Goal: Task Accomplishment & Management: Manage account settings

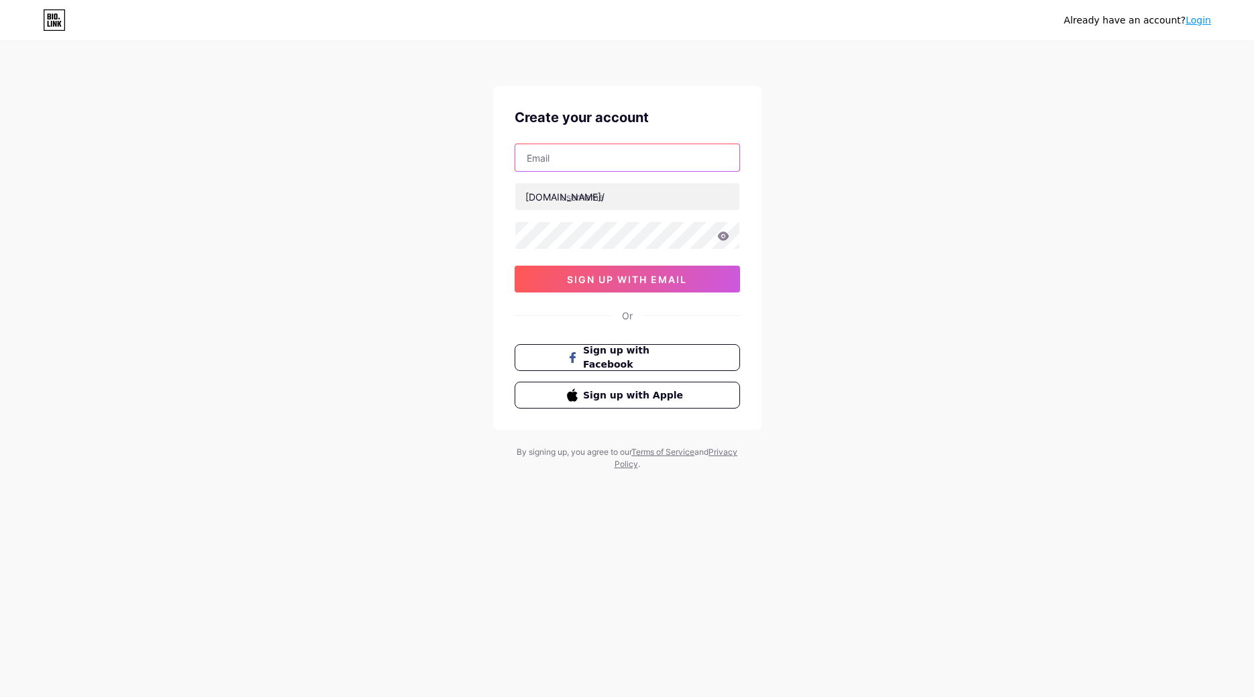
click at [576, 154] on input "text" at bounding box center [627, 157] width 224 height 27
click at [1203, 15] on link "Login" at bounding box center [1197, 20] width 25 height 11
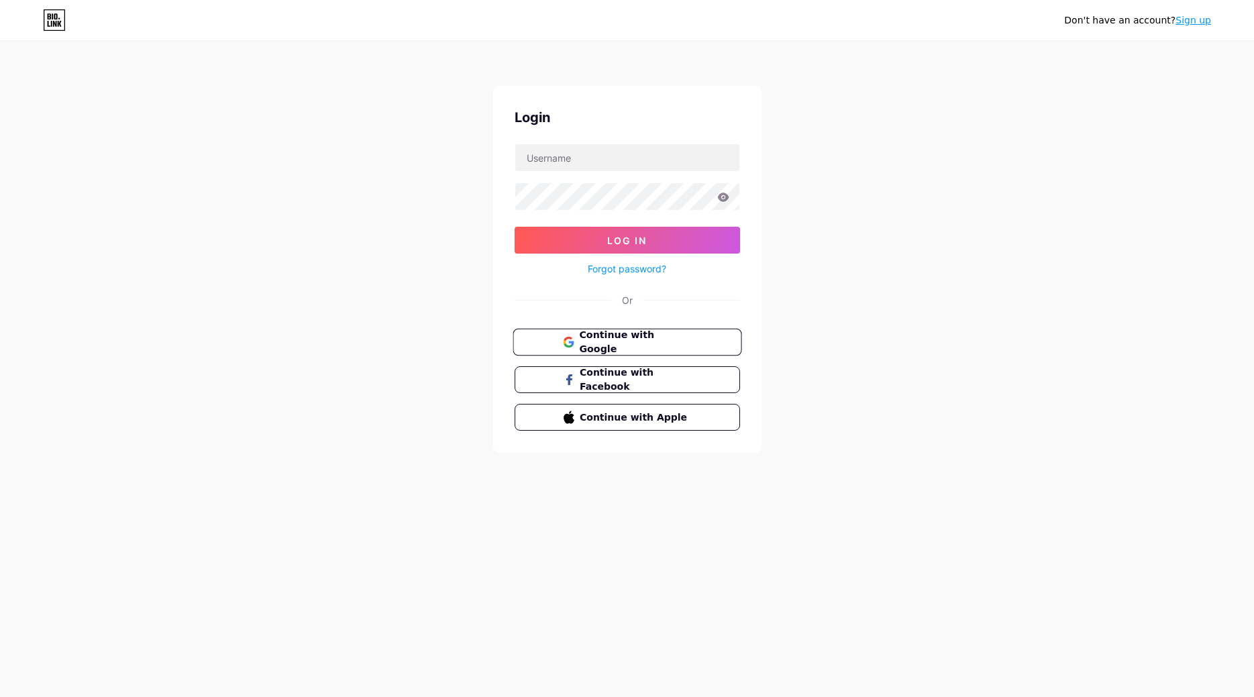
click at [616, 337] on span "Continue with Google" at bounding box center [635, 342] width 112 height 29
click at [627, 347] on span "Continue with Google" at bounding box center [635, 342] width 112 height 29
click at [584, 155] on input "text" at bounding box center [627, 157] width 224 height 27
type input "comunidadatasim@gmail.com"
click at [515, 227] on button "Log In" at bounding box center [627, 240] width 225 height 27
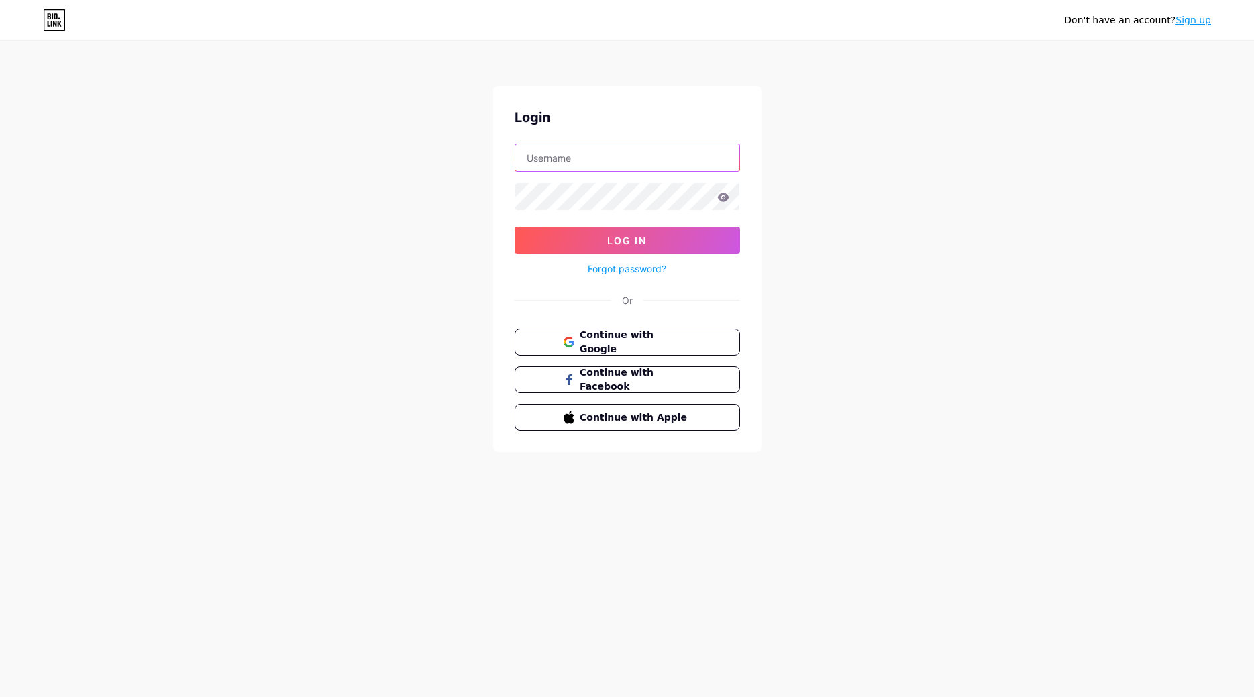
click at [618, 160] on input "text" at bounding box center [627, 157] width 224 height 27
type input "atasimmarket@gmail.com"
click at [515, 227] on button "Log In" at bounding box center [627, 240] width 225 height 27
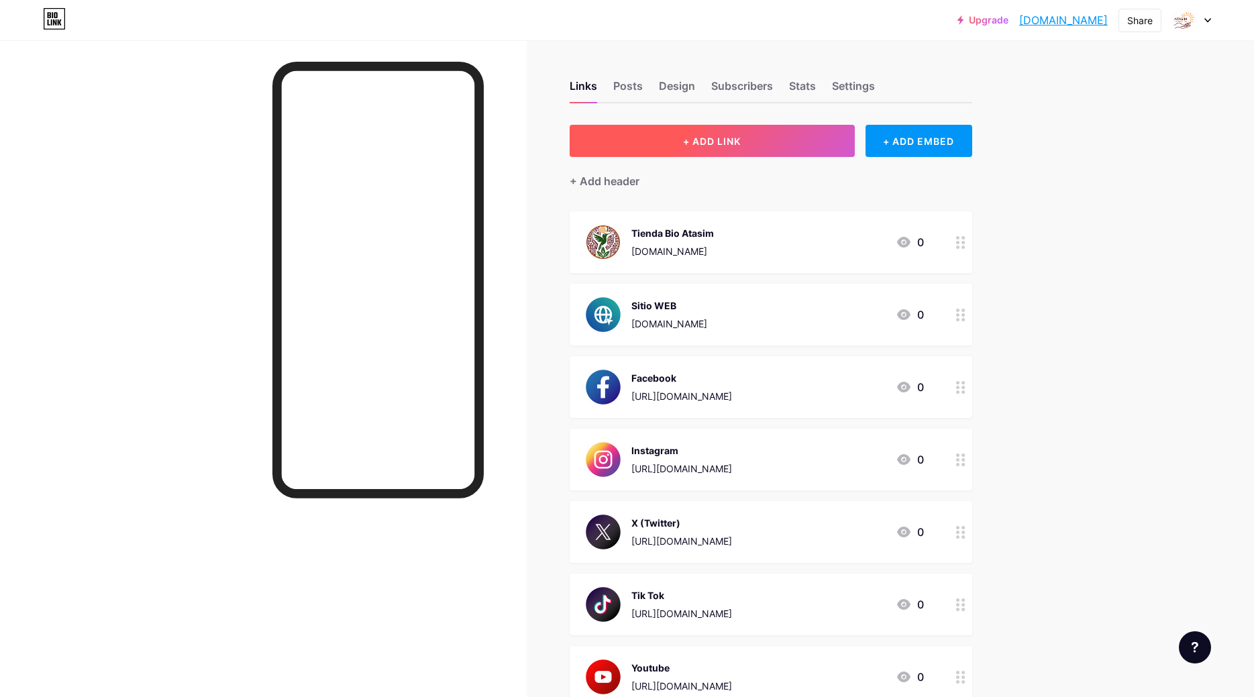
click at [701, 147] on button "+ ADD LINK" at bounding box center [712, 141] width 285 height 32
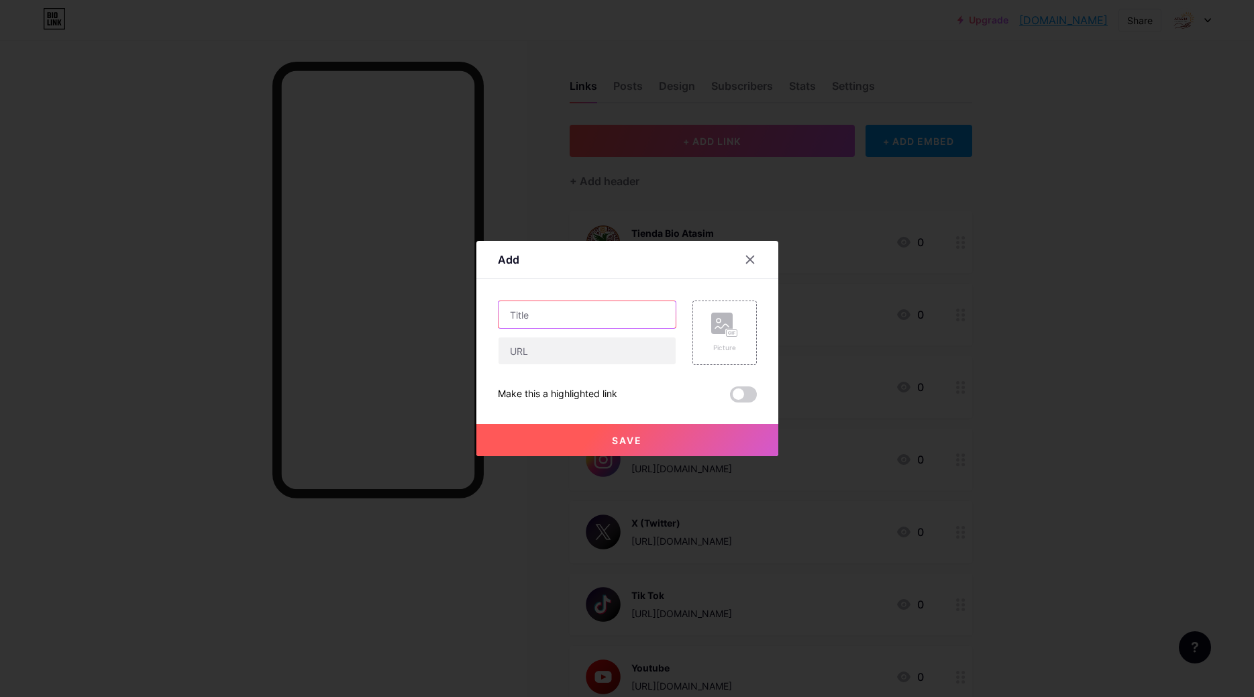
click at [586, 315] on input "text" at bounding box center [586, 314] width 177 height 27
click at [539, 315] on input "Contacto" at bounding box center [586, 314] width 177 height 27
type input "Whatsapp"
click at [529, 341] on input "text" at bounding box center [586, 350] width 177 height 27
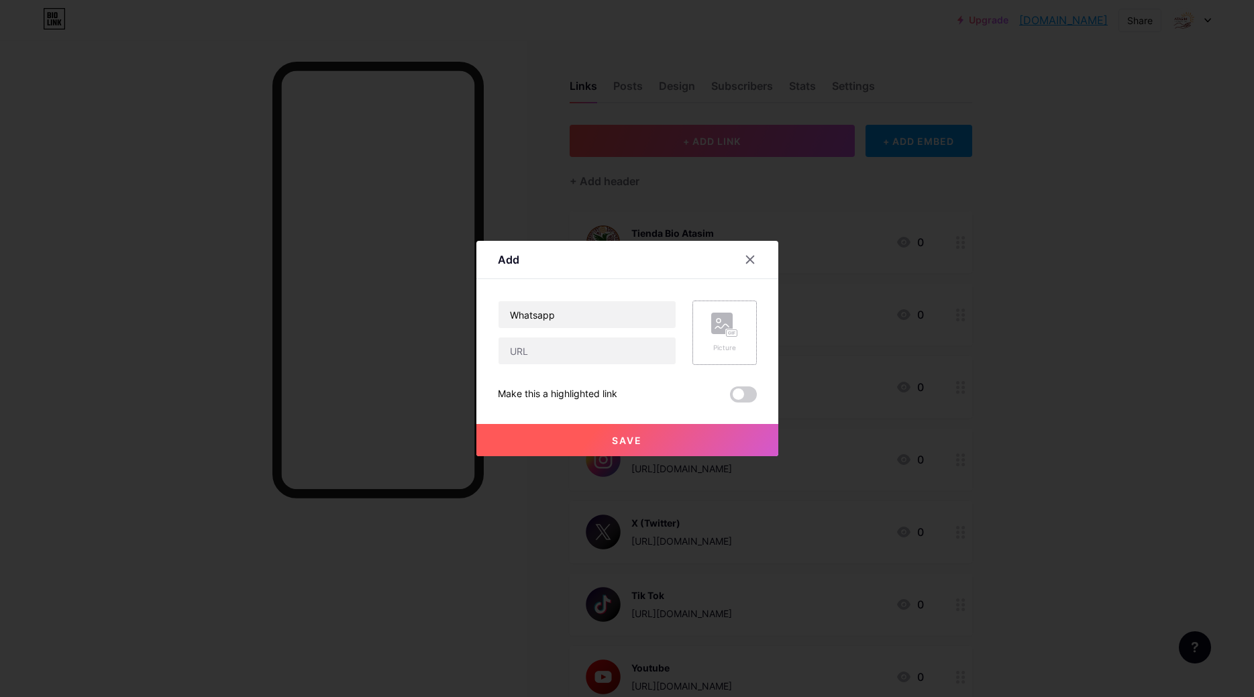
click at [704, 322] on div "Picture" at bounding box center [724, 333] width 64 height 64
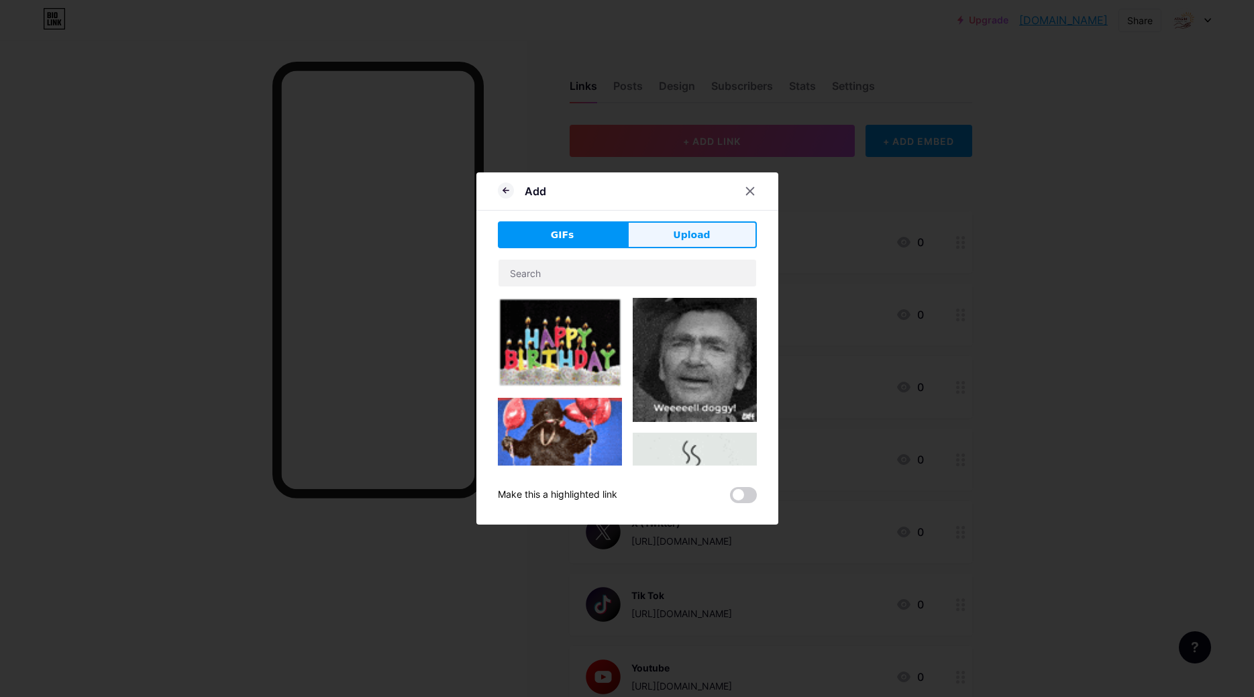
click at [691, 239] on span "Upload" at bounding box center [691, 235] width 37 height 14
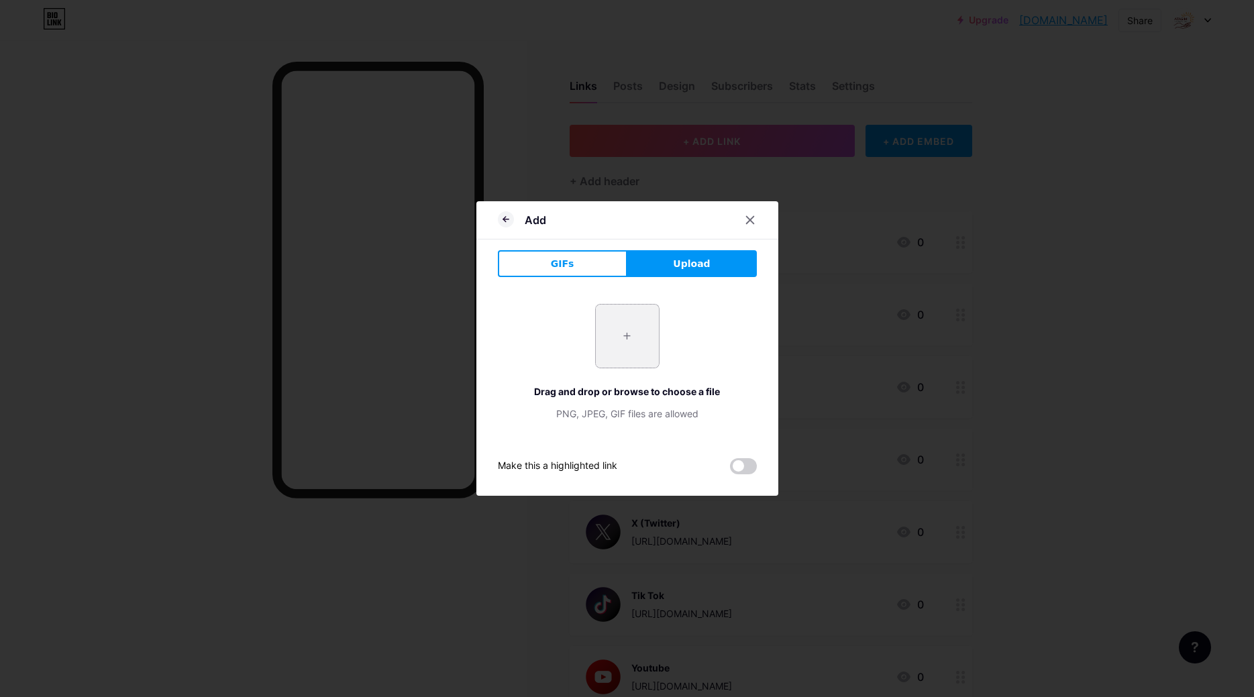
click at [637, 343] on input "file" at bounding box center [627, 336] width 63 height 63
type input "C:\fakepath\whatsapp.png"
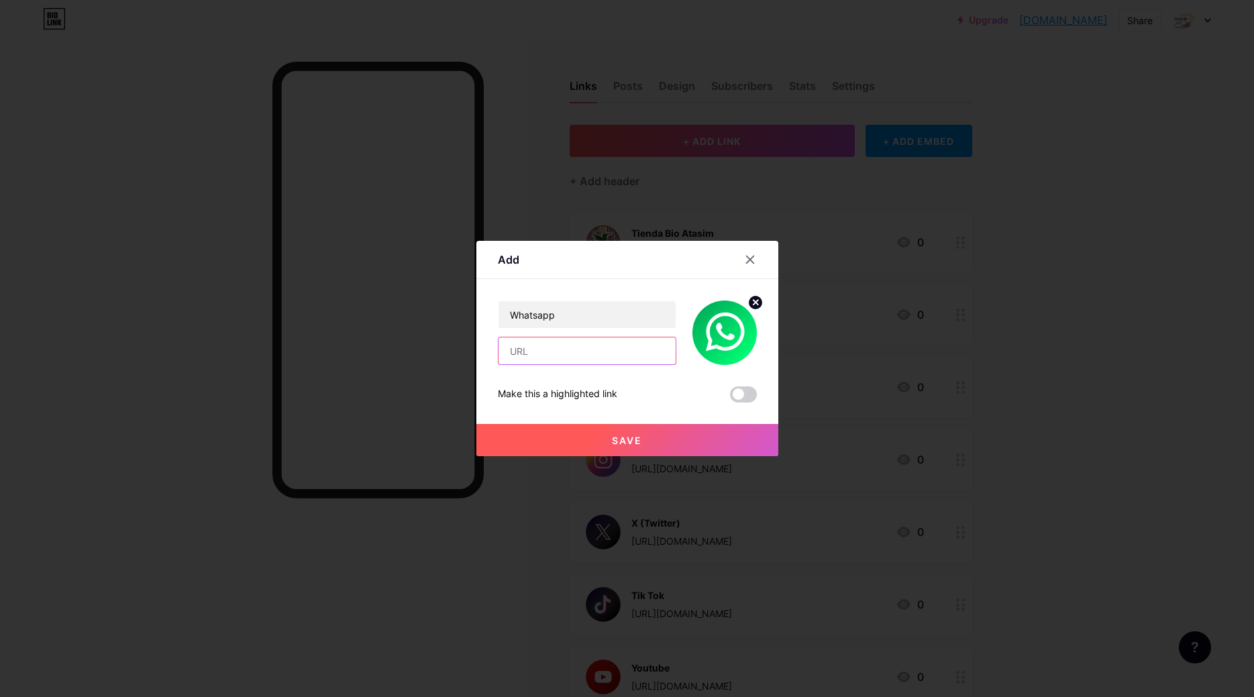
click at [584, 351] on input "text" at bounding box center [586, 350] width 177 height 27
click at [625, 445] on span "Save" at bounding box center [627, 440] width 30 height 11
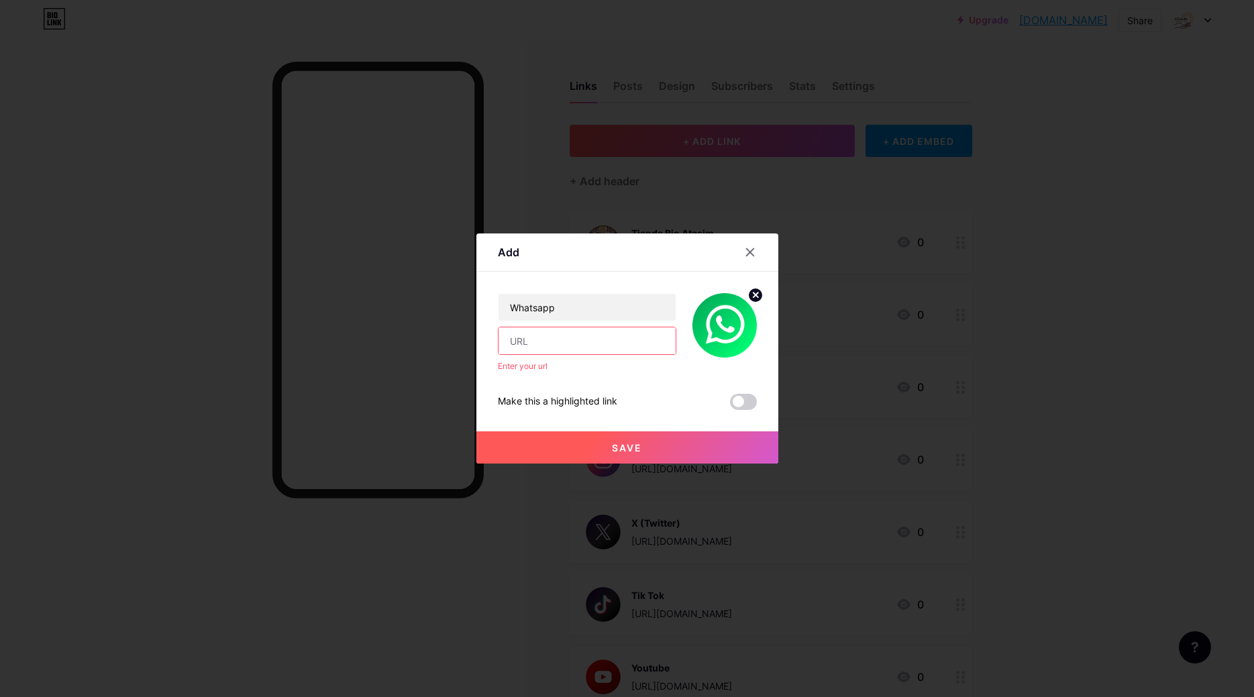
click at [565, 354] on input "text" at bounding box center [586, 340] width 177 height 27
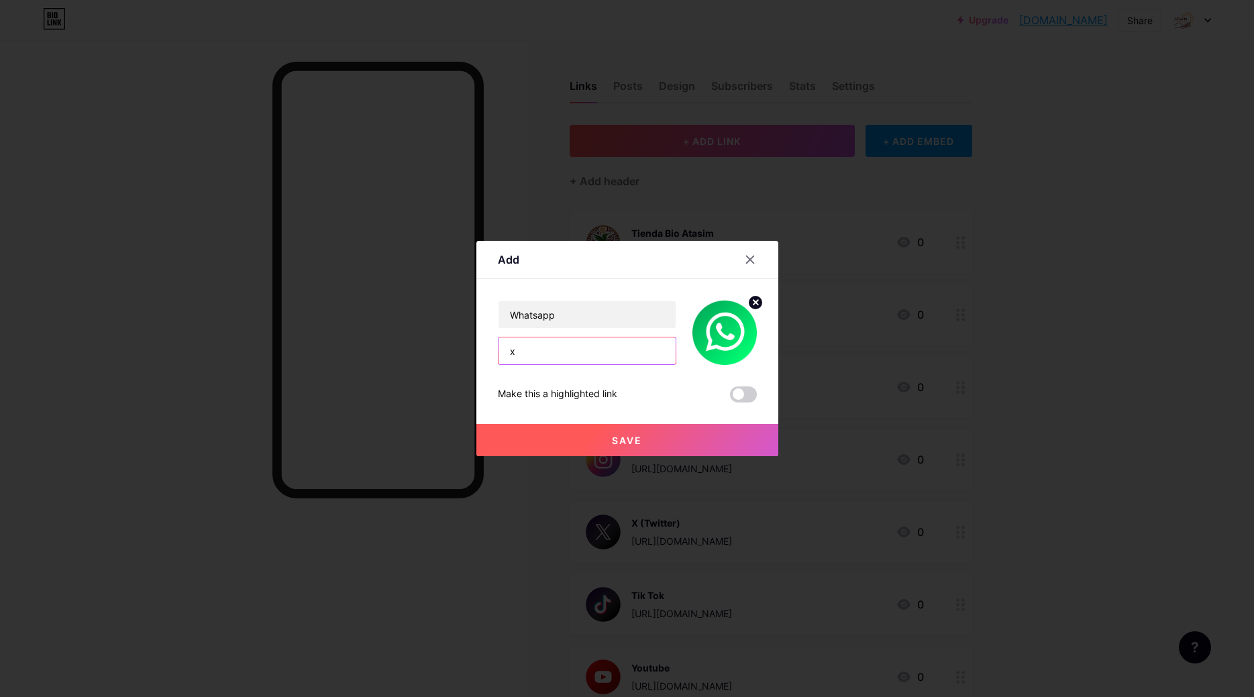
type input "x"
click at [588, 425] on button "Save" at bounding box center [627, 440] width 302 height 32
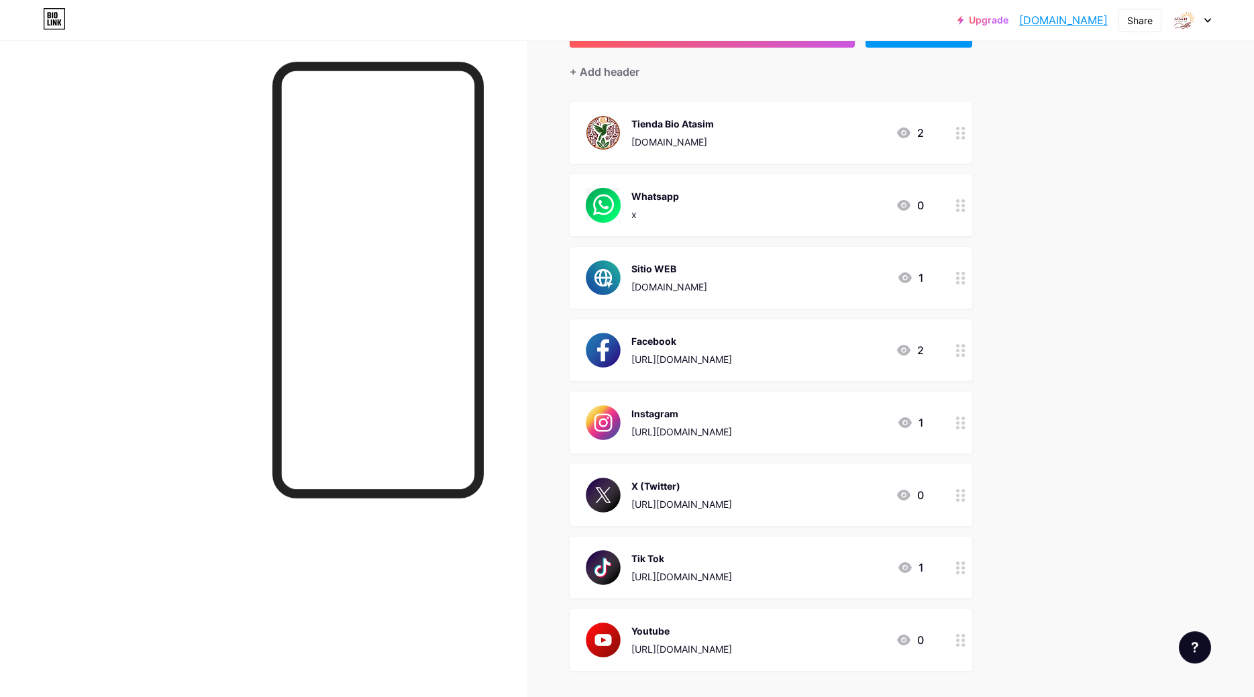
scroll to position [137, 0]
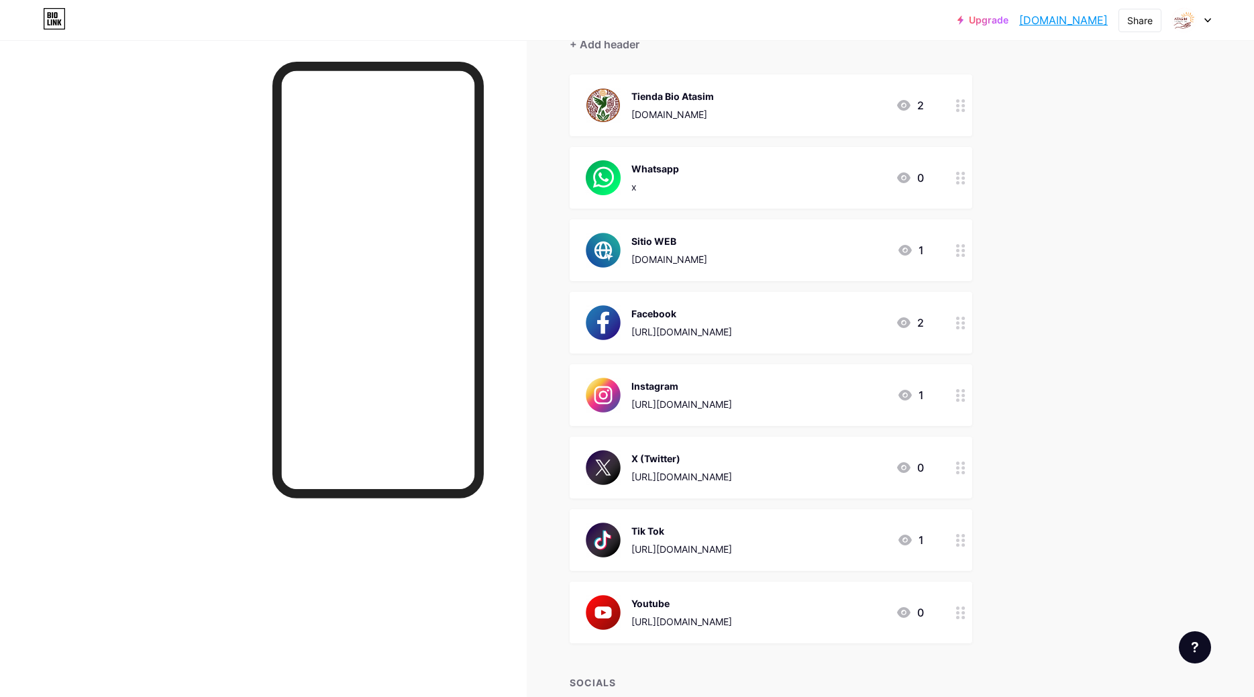
click at [955, 174] on div at bounding box center [960, 178] width 23 height 62
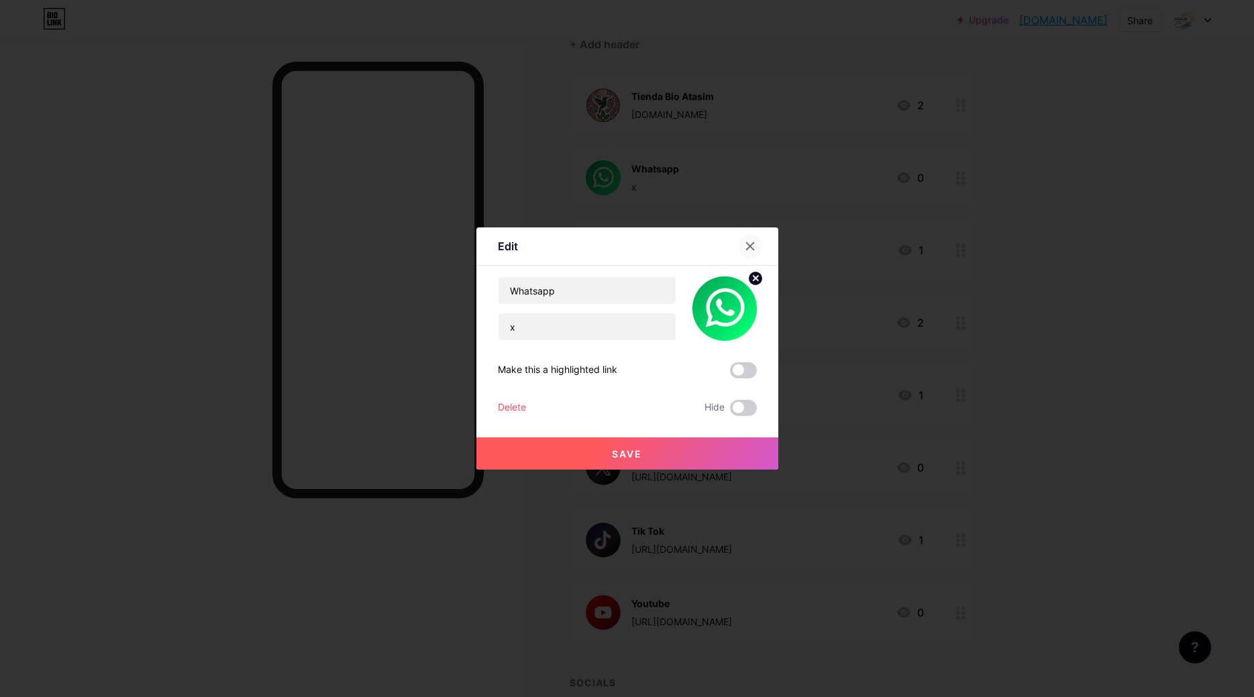
click at [752, 252] on div at bounding box center [750, 246] width 24 height 24
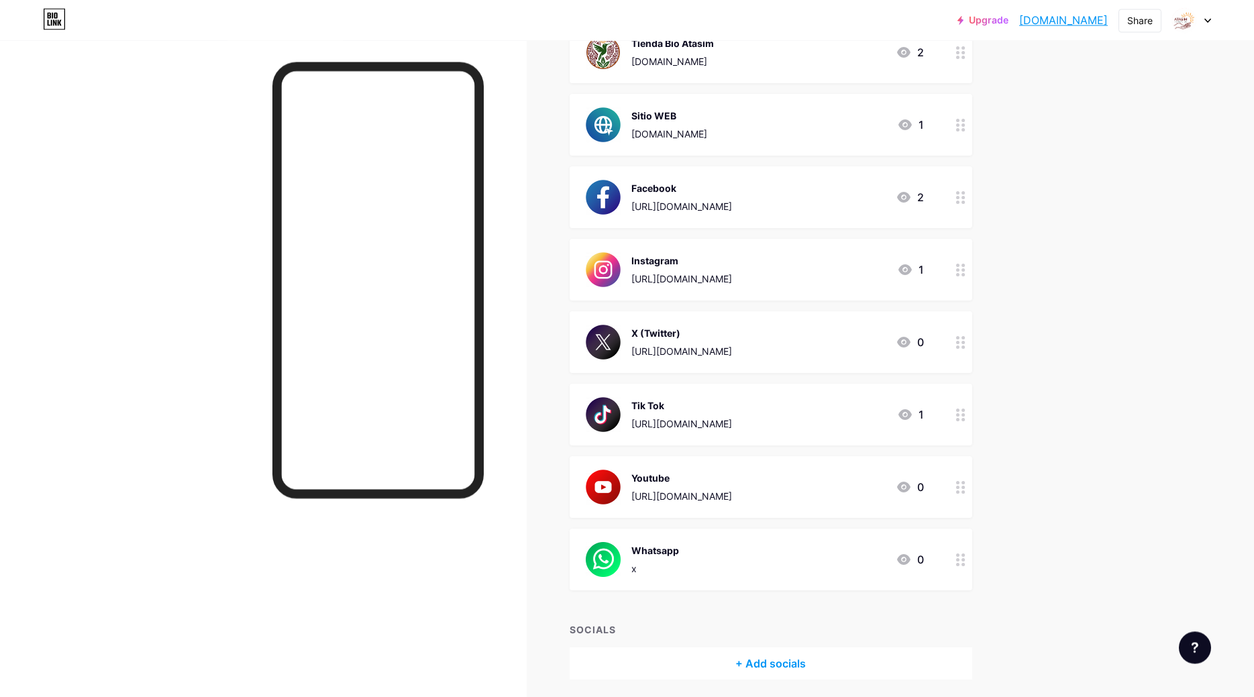
scroll to position [205, 0]
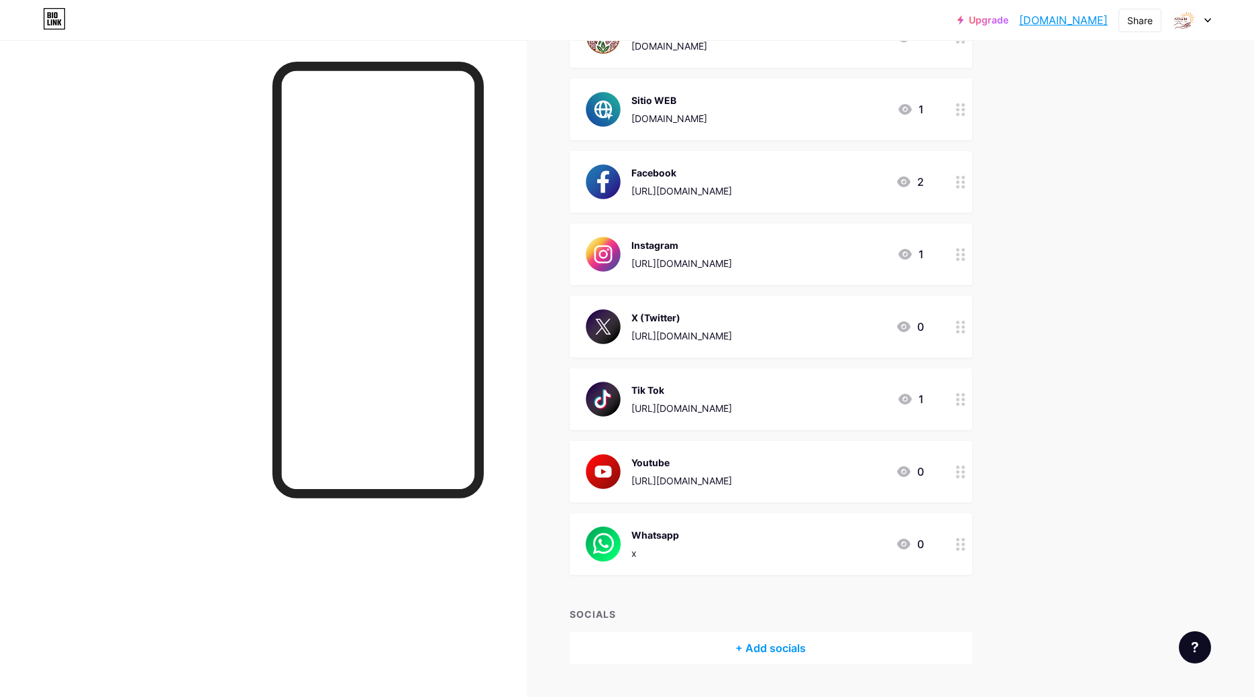
click at [796, 555] on div "Whatsapp x 0" at bounding box center [755, 544] width 338 height 35
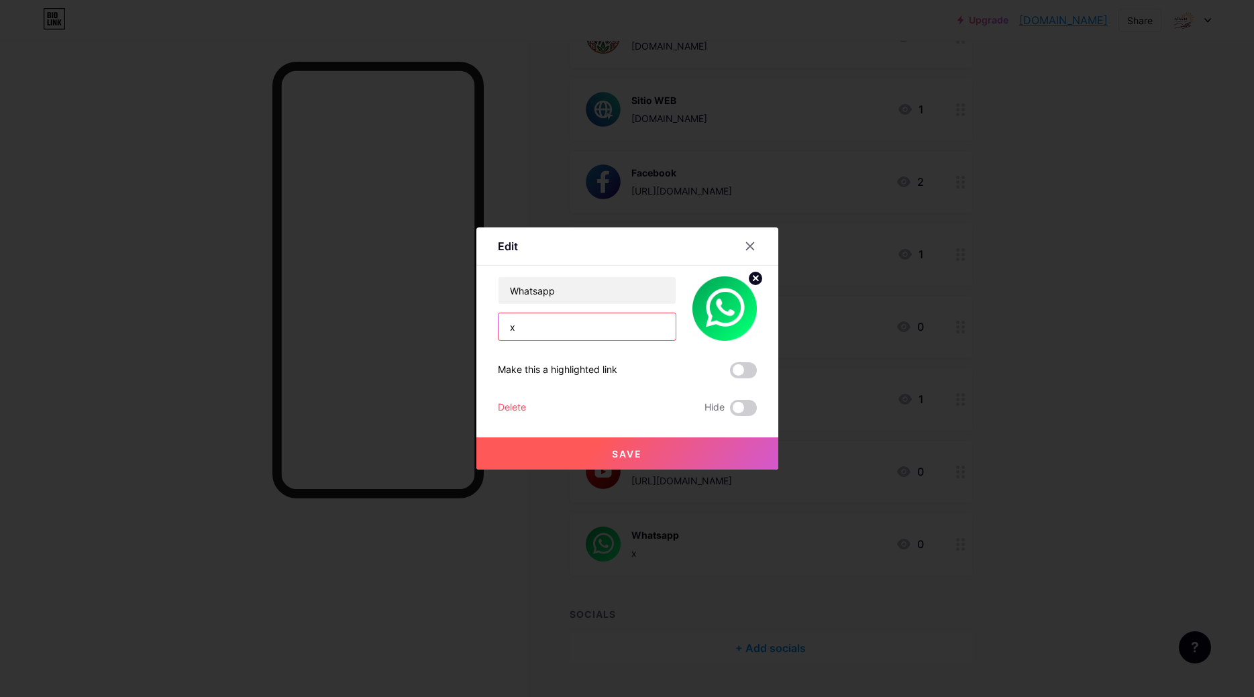
drag, startPoint x: 549, startPoint y: 336, endPoint x: 490, endPoint y: 331, distance: 59.2
click at [498, 331] on input "x" at bounding box center [586, 326] width 177 height 27
paste input "https://wa.me/593990335088"
click at [592, 329] on input "https://wa.me/593990335088" at bounding box center [586, 326] width 177 height 27
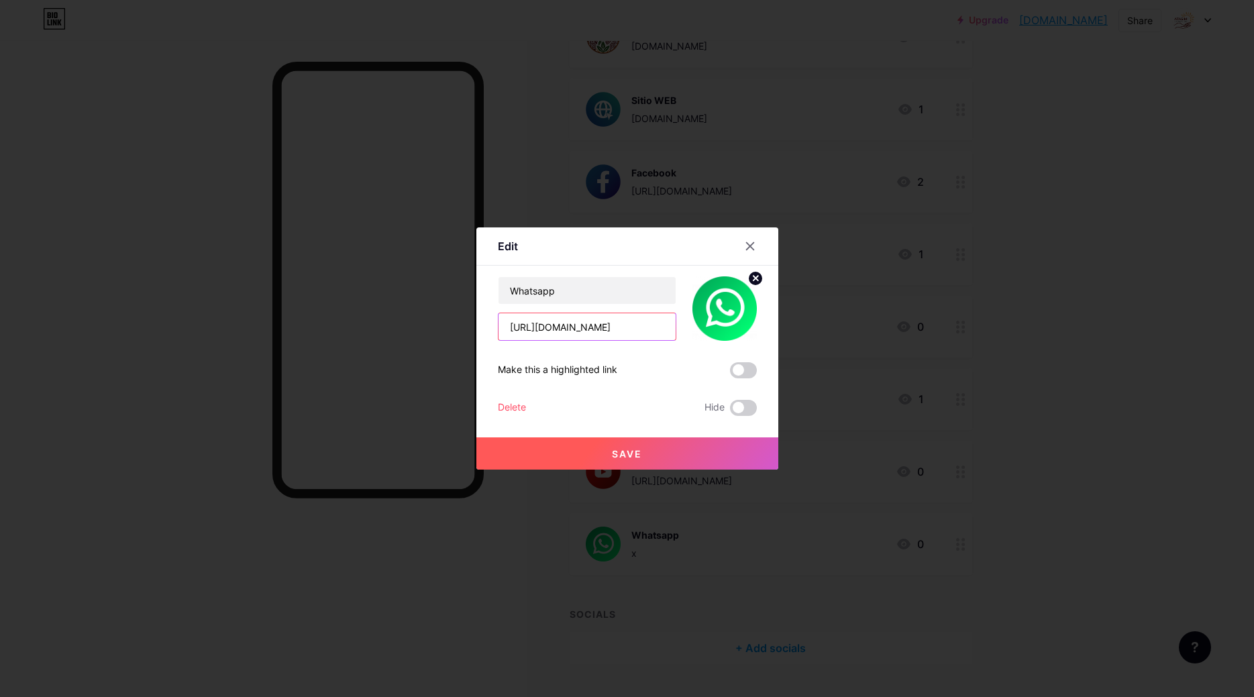
click at [598, 327] on input "https://wa.me/593990335088" at bounding box center [586, 326] width 177 height 27
drag, startPoint x: 592, startPoint y: 327, endPoint x: 665, endPoint y: 325, distance: 73.1
click at [665, 325] on input "https://wa.me/593990335088" at bounding box center [586, 326] width 177 height 27
paste input "383 887"
click at [627, 326] on input "https://wa.me/59399 383 8878" at bounding box center [586, 326] width 177 height 27
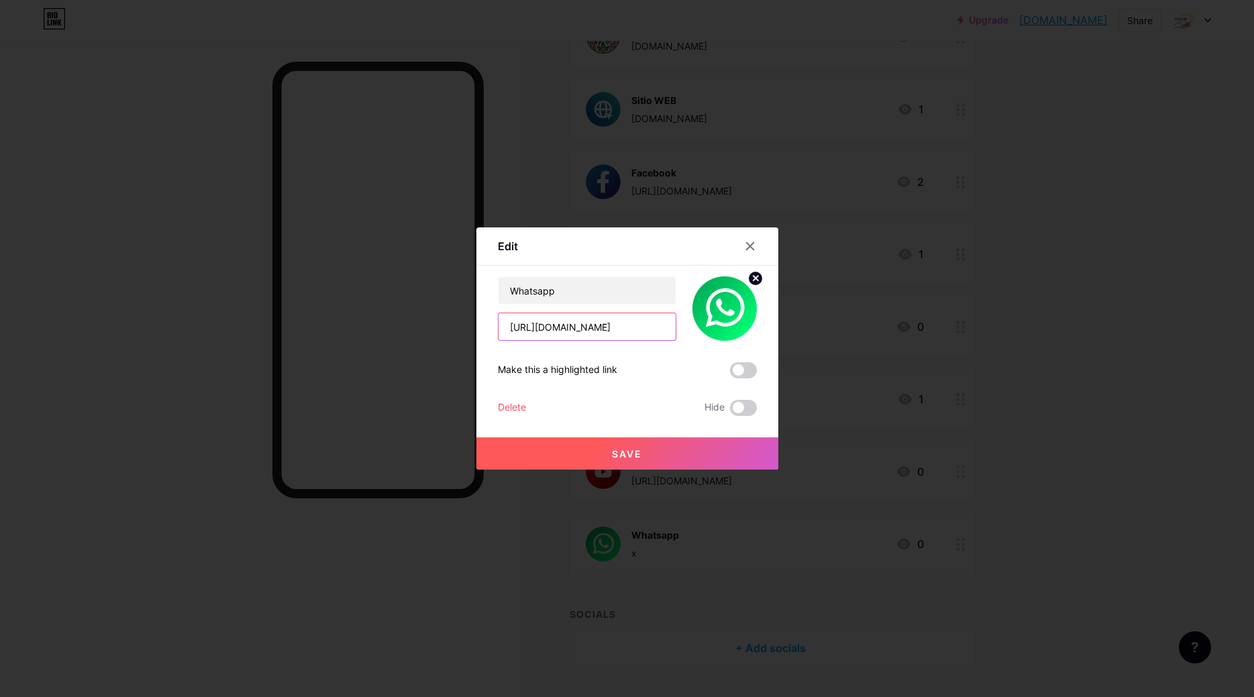
type input "https://wa.me/593993838878"
click at [629, 451] on span "Save" at bounding box center [627, 453] width 30 height 11
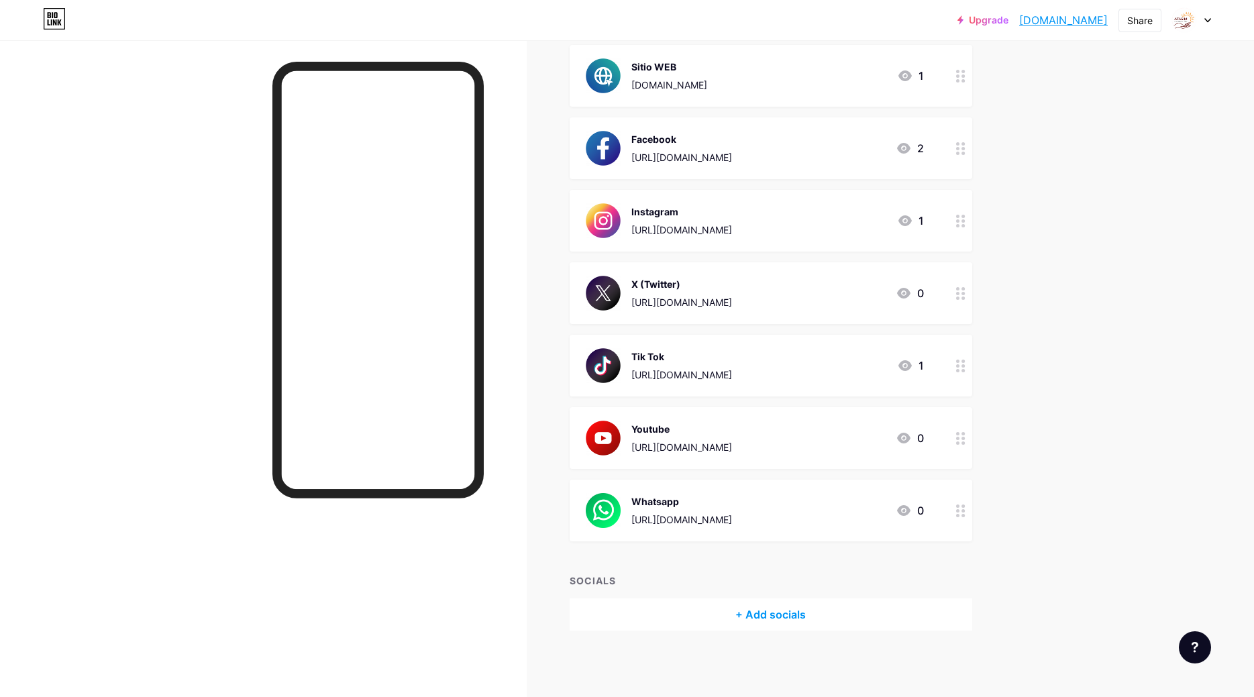
scroll to position [0, 0]
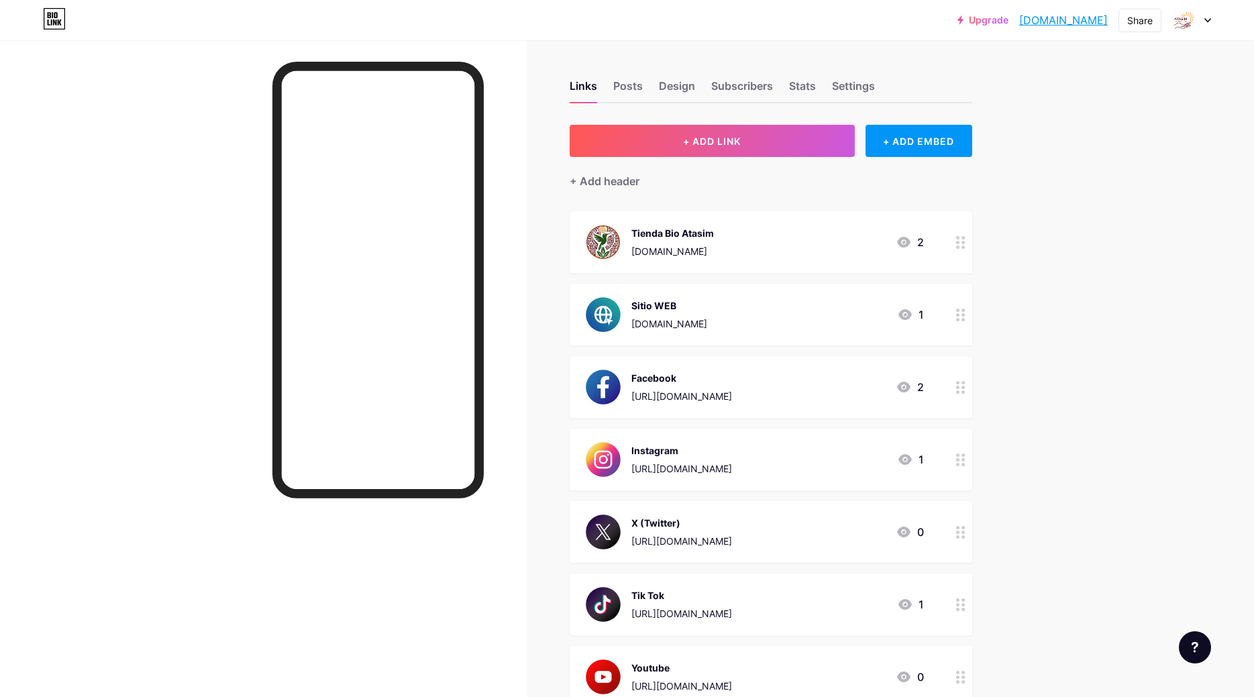
click at [1028, 193] on div "Links Posts Design Subscribers Stats Settings + ADD LINK + ADD EMBED + Add head…" at bounding box center [514, 488] width 1028 height 896
click at [1114, 222] on div "Upgrade fundacionatasim... fundacionatasim.bio.link Share Switch accounts Funda…" at bounding box center [627, 468] width 1254 height 936
